Goal: Obtain resource: Download file/media

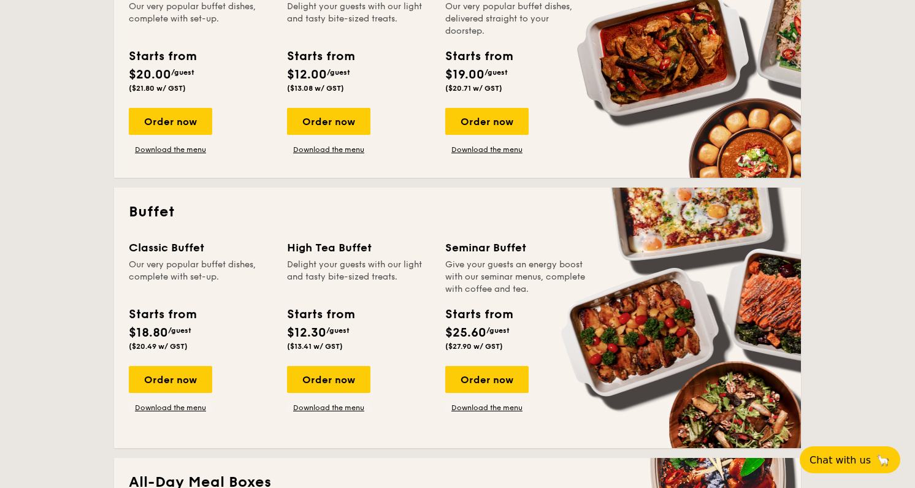
scroll to position [426, 0]
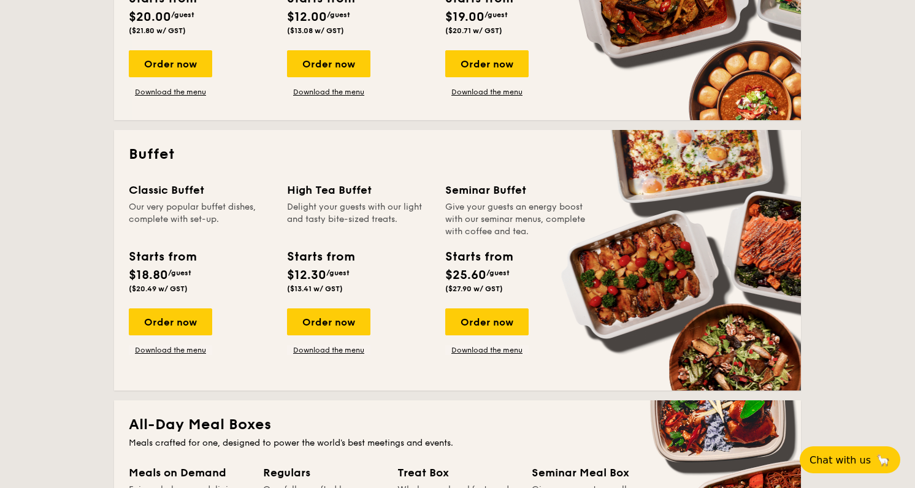
click at [185, 278] on div "Starts from $18.80 /guest ($20.49 w/ GST)" at bounding box center [162, 270] width 67 height 45
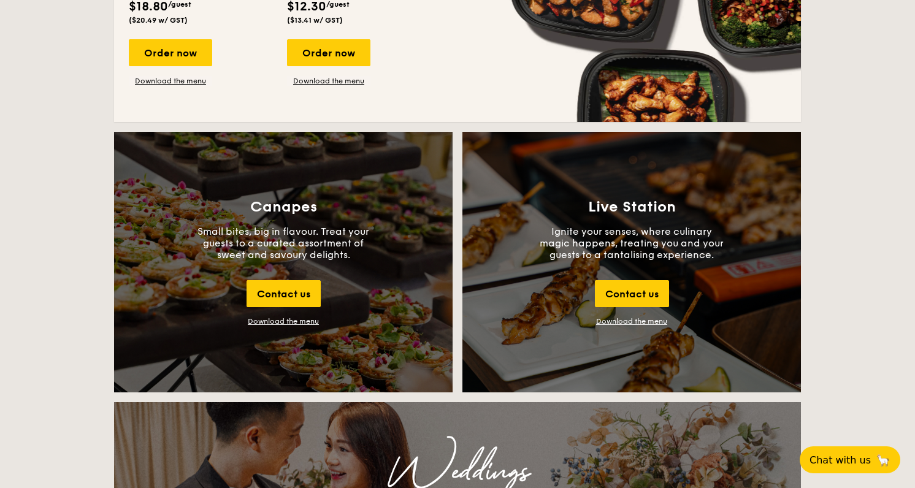
scroll to position [1239, 0]
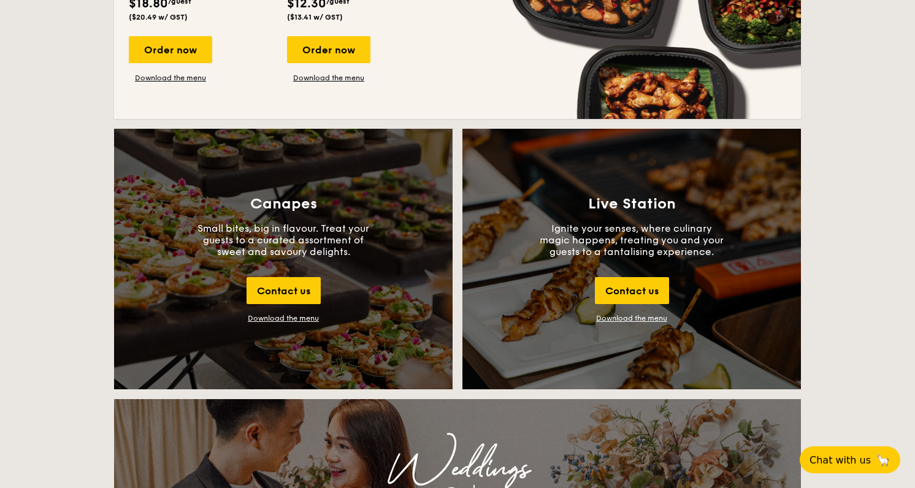
click at [298, 317] on div "Download the menu" at bounding box center [283, 318] width 71 height 9
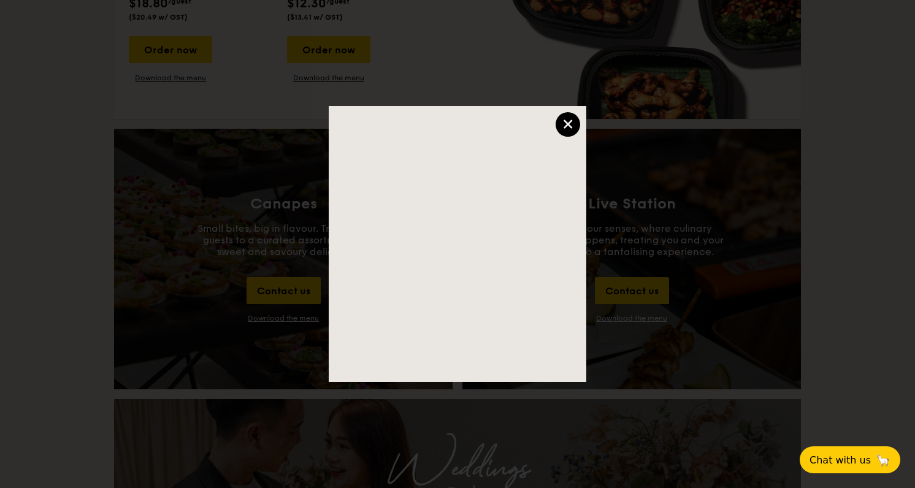
click at [235, 150] on div at bounding box center [457, 244] width 915 height 488
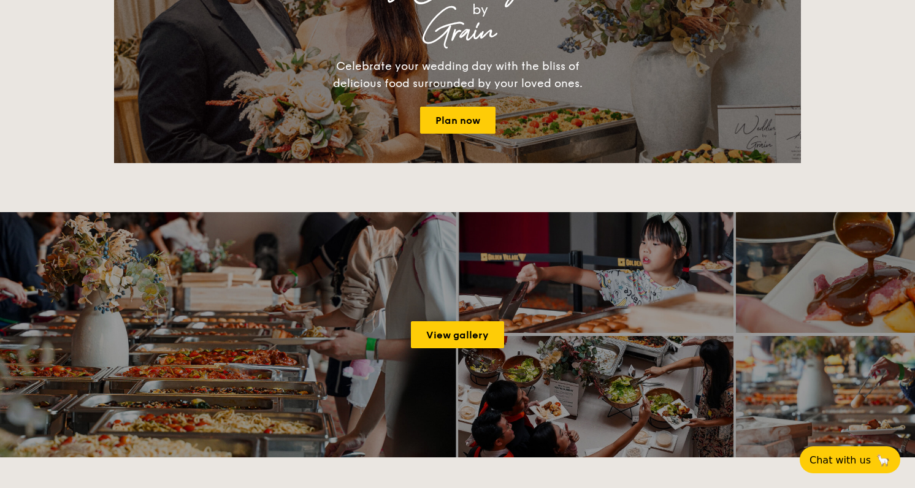
scroll to position [1723, 0]
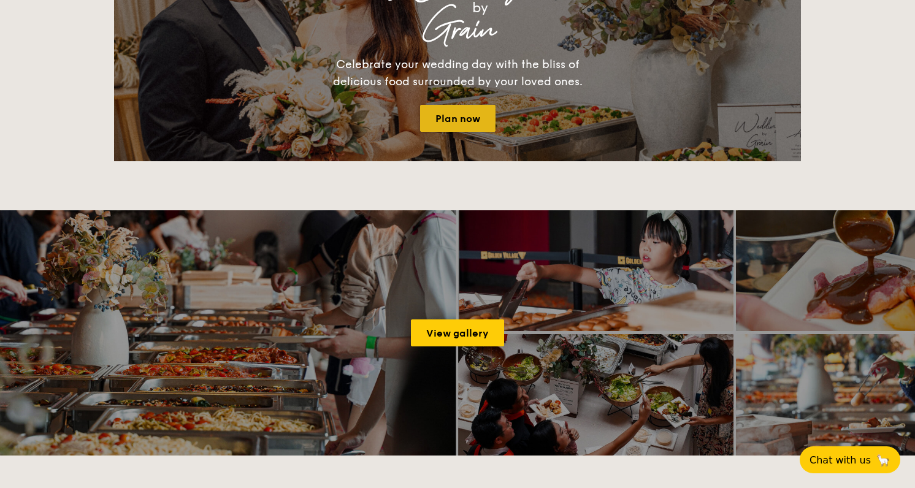
click at [478, 123] on link "Plan now" at bounding box center [457, 118] width 75 height 27
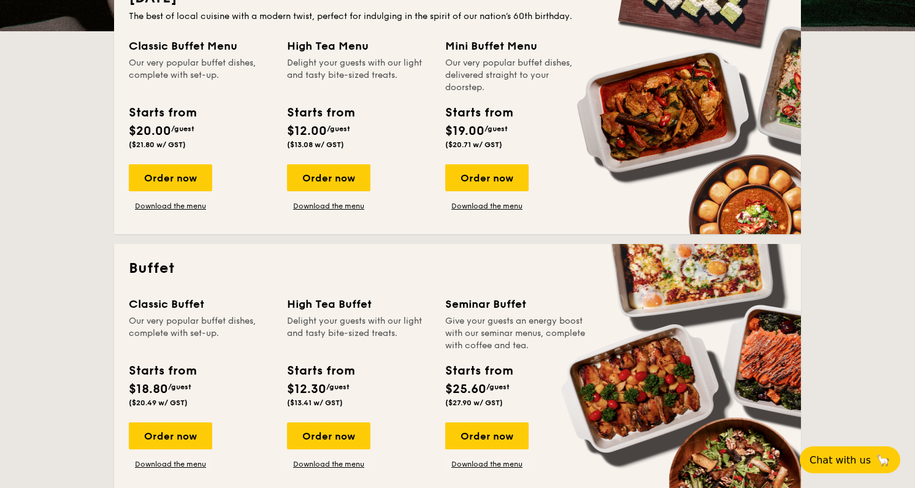
scroll to position [434, 0]
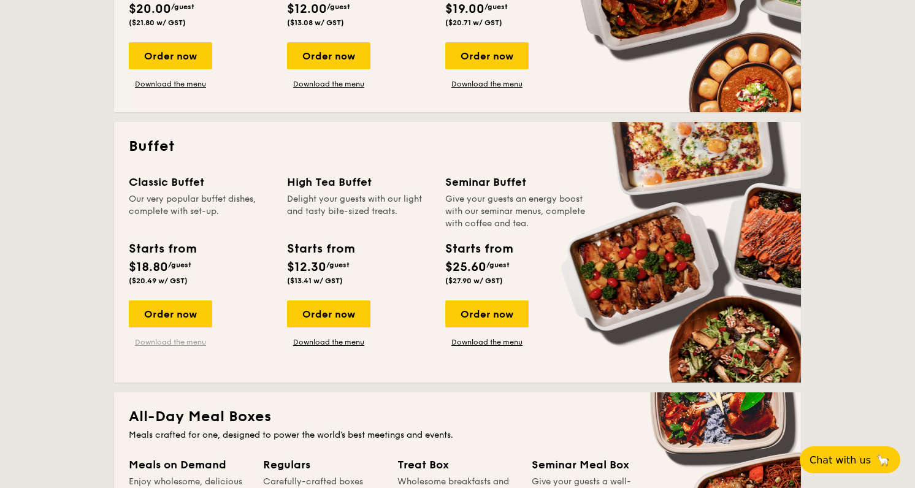
click at [171, 344] on link "Download the menu" at bounding box center [170, 342] width 83 height 10
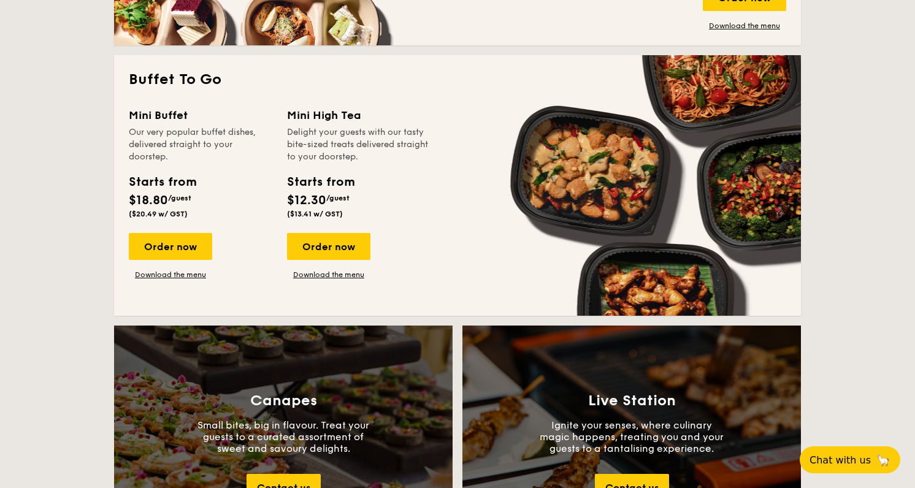
scroll to position [1043, 0]
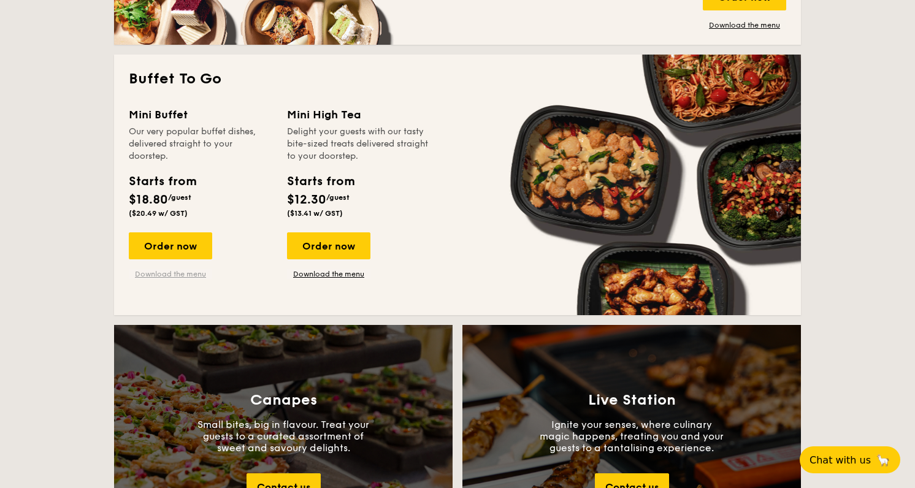
click at [176, 277] on link "Download the menu" at bounding box center [170, 274] width 83 height 10
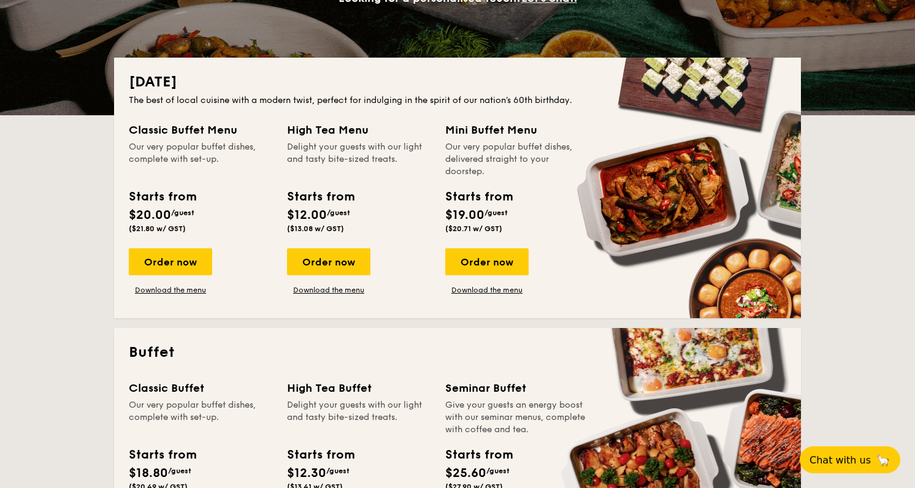
scroll to position [220, 0]
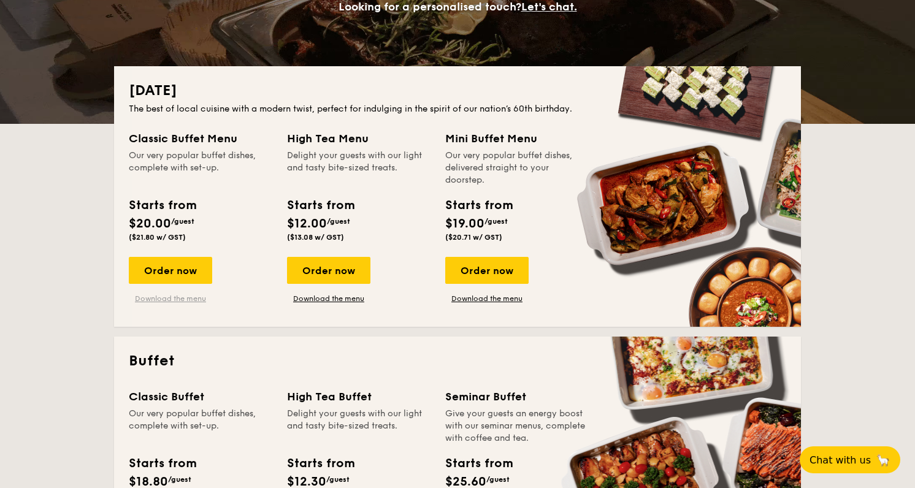
click at [175, 298] on link "Download the menu" at bounding box center [170, 299] width 83 height 10
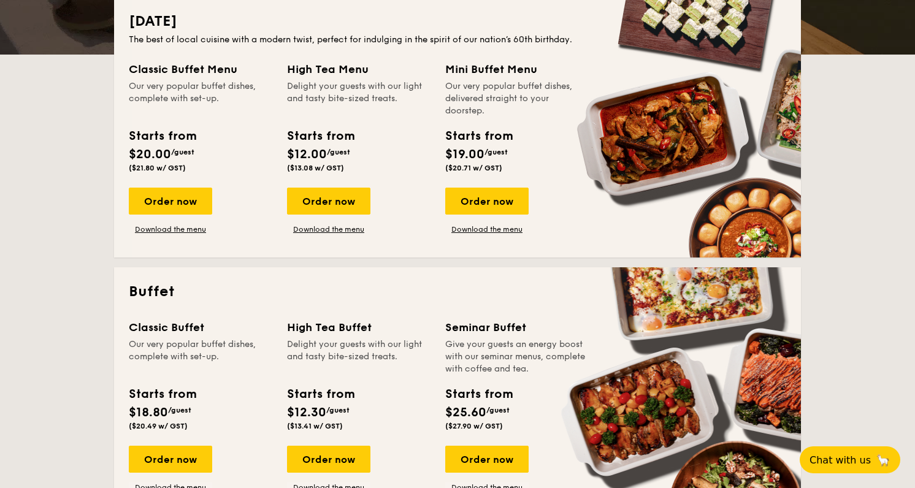
scroll to position [268, 0]
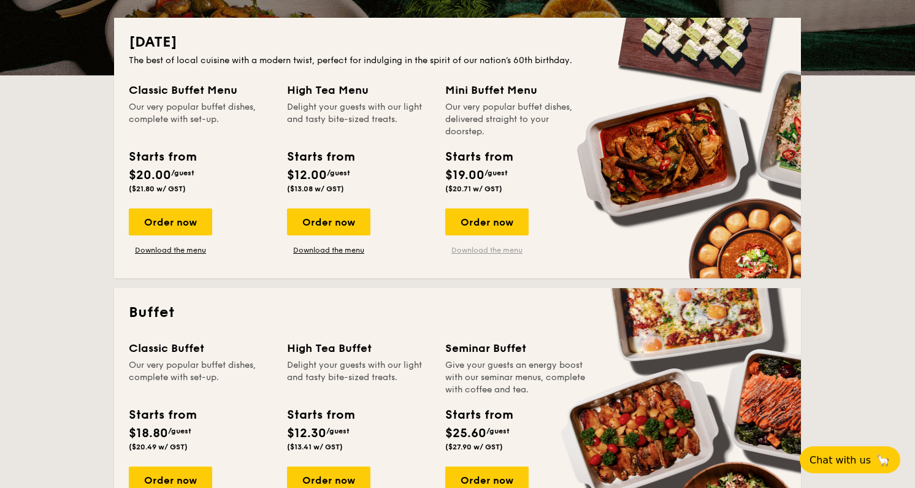
click at [494, 253] on link "Download the menu" at bounding box center [486, 250] width 83 height 10
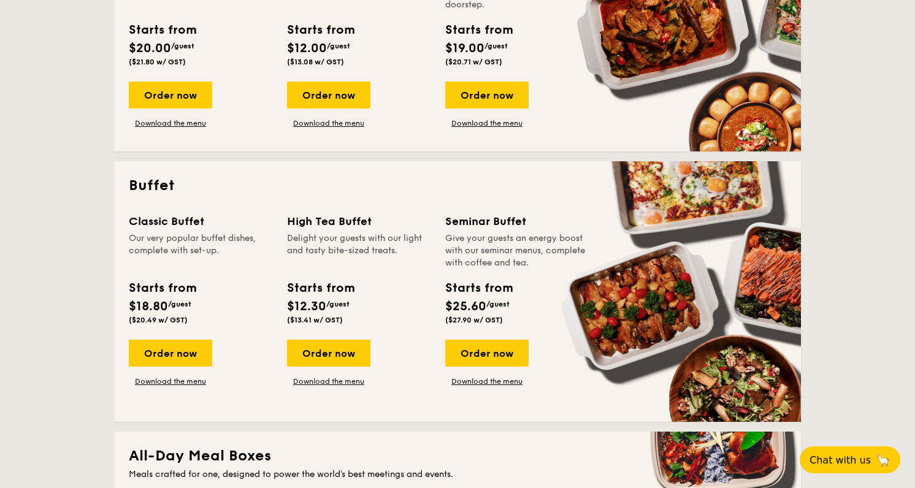
scroll to position [409, 0]
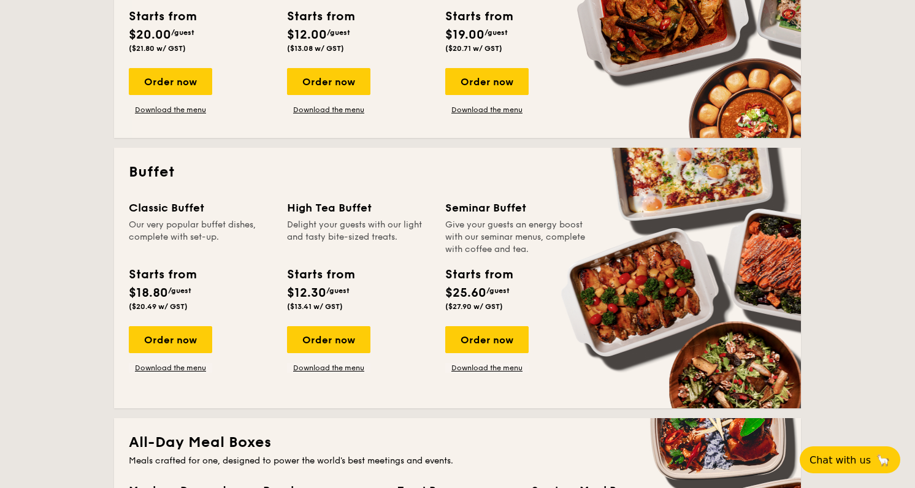
click at [345, 372] on div "Classic Buffet Our very popular buffet dishes, complete with set-up. Starts fro…" at bounding box center [458, 296] width 658 height 194
click at [350, 366] on link "Download the menu" at bounding box center [328, 368] width 83 height 10
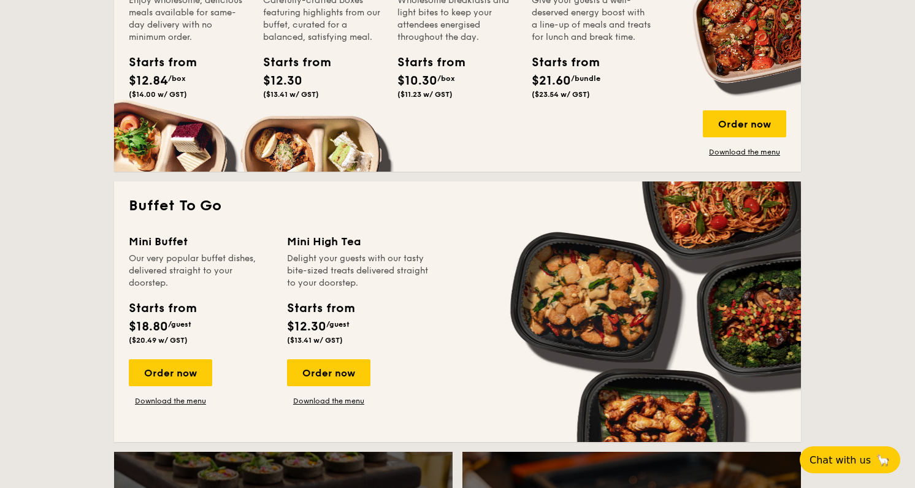
scroll to position [997, 0]
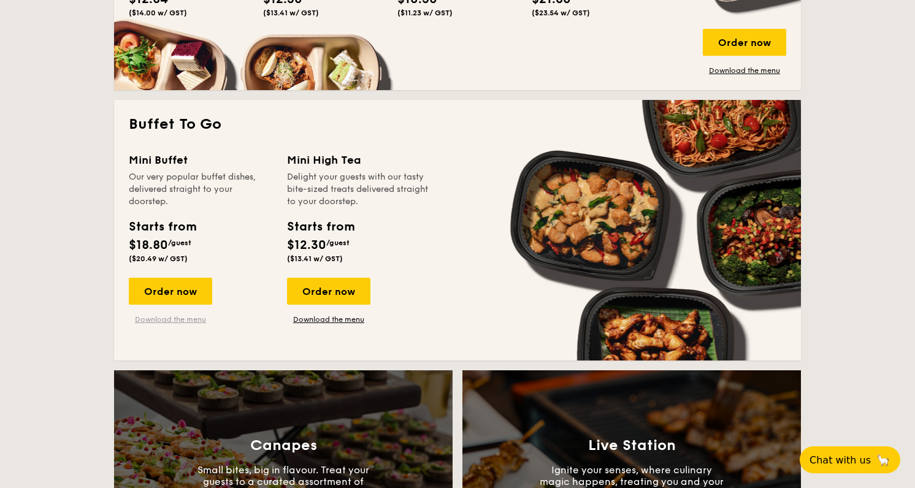
click at [177, 318] on link "Download the menu" at bounding box center [170, 320] width 83 height 10
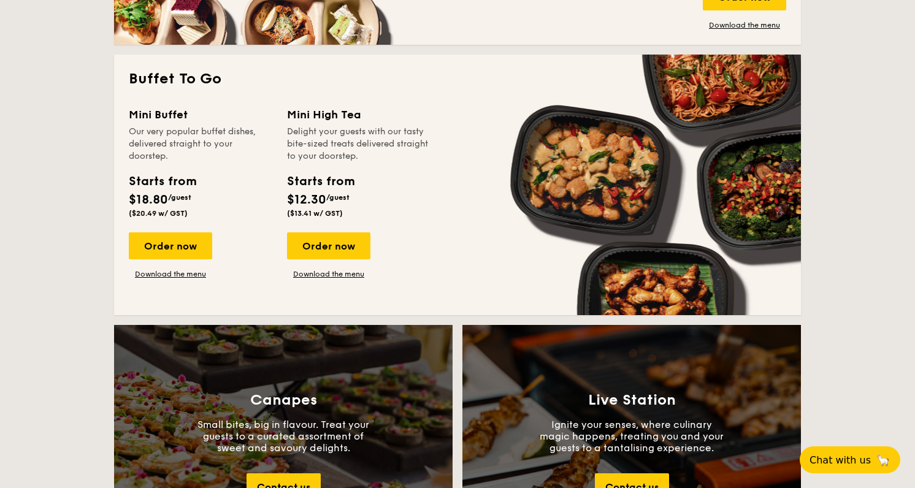
scroll to position [1038, 0]
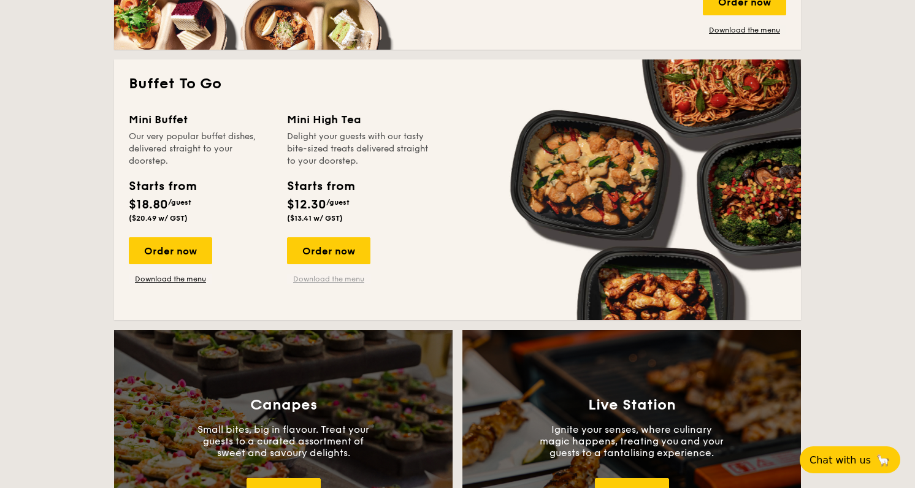
click at [308, 282] on link "Download the menu" at bounding box center [328, 279] width 83 height 10
